Goal: Task Accomplishment & Management: Manage account settings

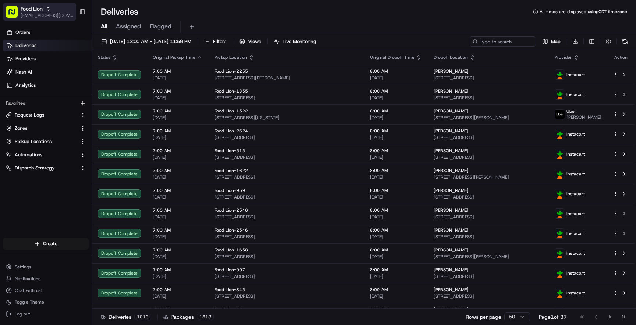
click at [38, 17] on span "[EMAIL_ADDRESS][DOMAIN_NAME]" at bounding box center [47, 16] width 53 height 6
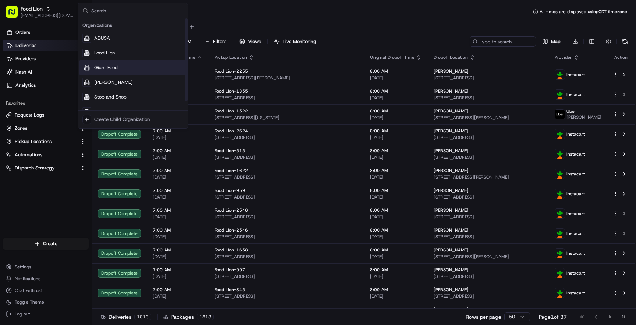
click at [98, 64] on span "Giant Food" at bounding box center [106, 67] width 24 height 7
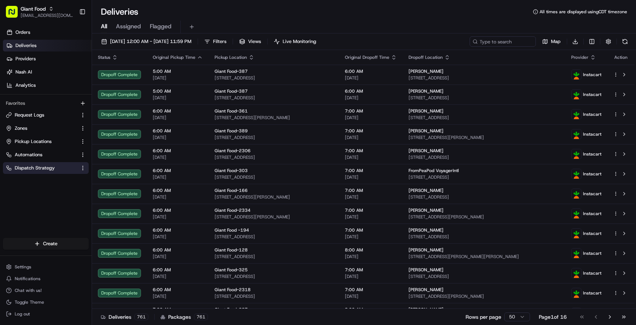
click at [43, 165] on span "Dispatch Strategy" at bounding box center [35, 168] width 40 height 7
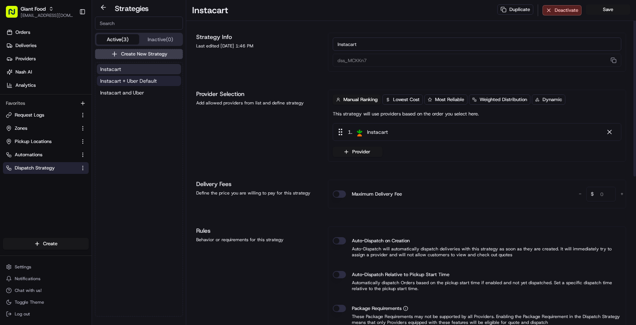
click at [151, 79] on span "Instacart + Uber Default" at bounding box center [128, 80] width 57 height 7
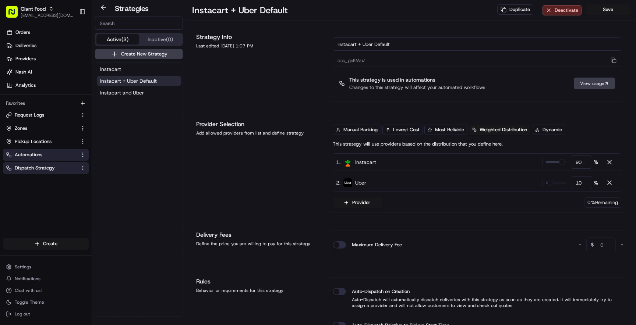
click at [46, 157] on link "Automations" at bounding box center [41, 155] width 71 height 7
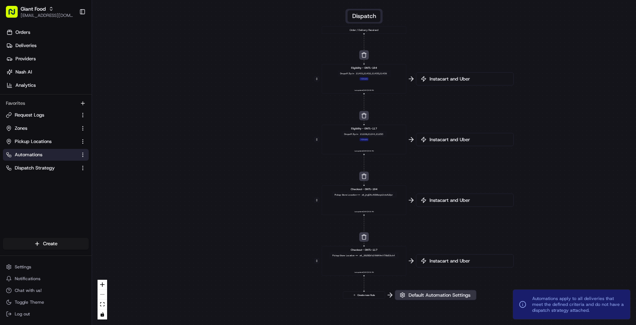
click at [433, 298] on button "Default Automation Settings" at bounding box center [436, 295] width 82 height 10
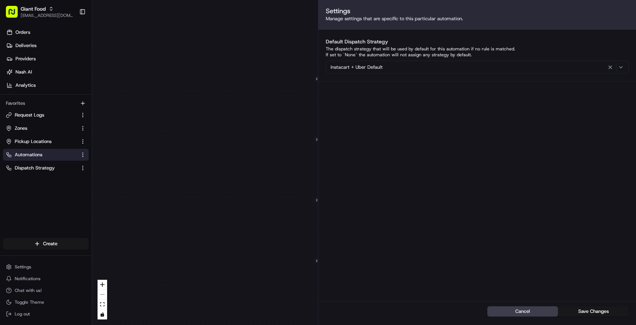
click at [146, 176] on div "0 0 0 0 0 Order / Delivery Received Eligibility - GNTL-194 Dropoff Zip in 21401…" at bounding box center [364, 162] width 544 height 325
